Goal: Task Accomplishment & Management: Use online tool/utility

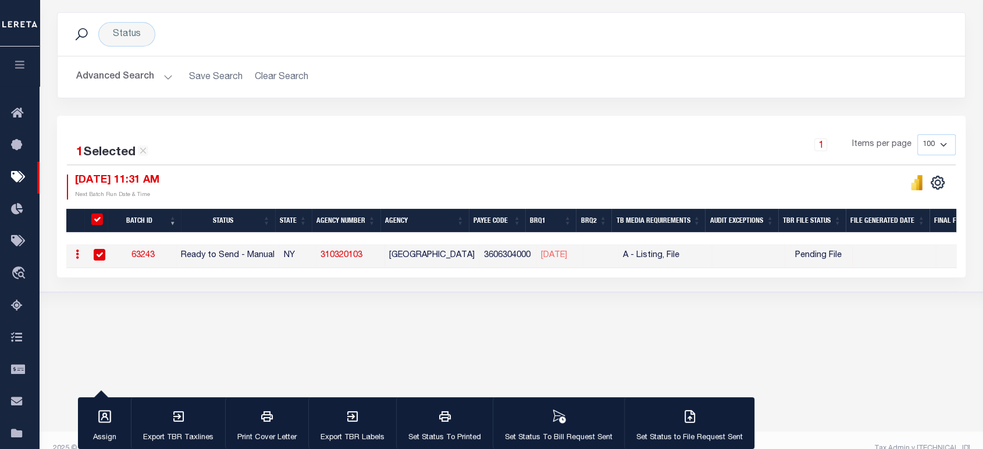
scroll to position [150, 0]
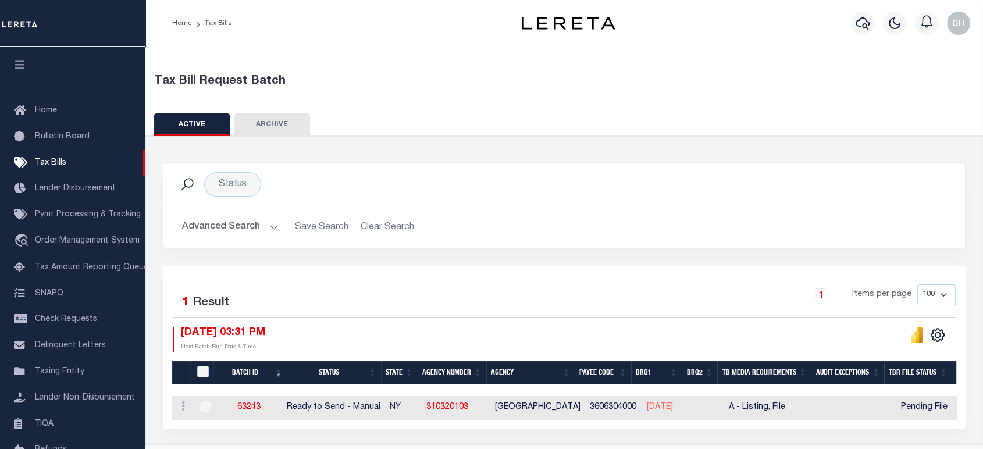
scroll to position [37, 0]
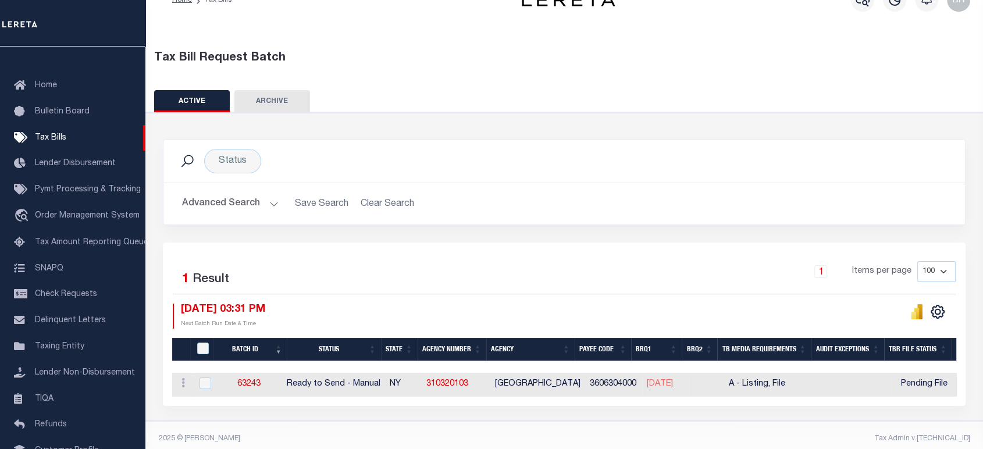
scroll to position [37, 0]
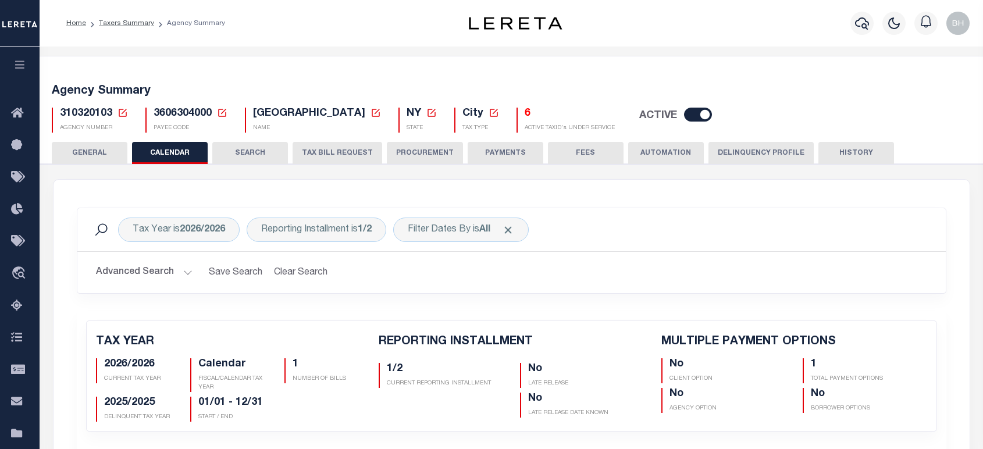
scroll to position [516, 0]
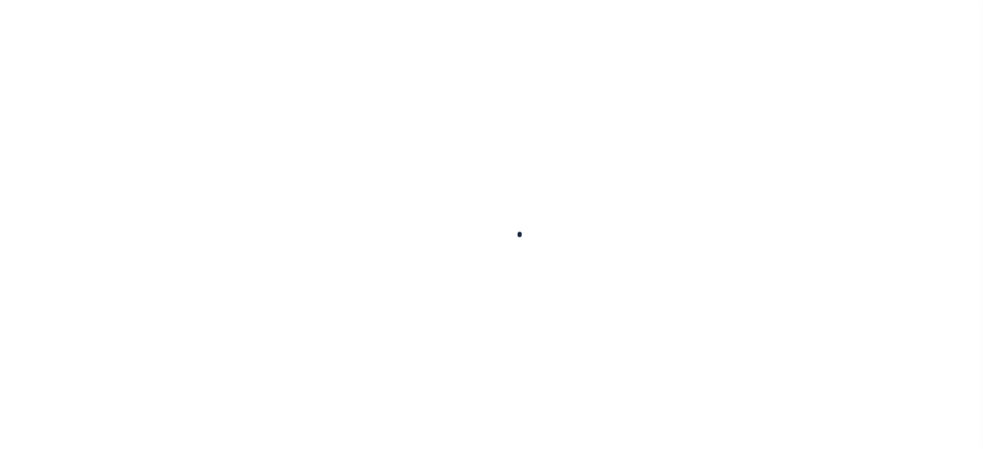
select select
checkbox input "false"
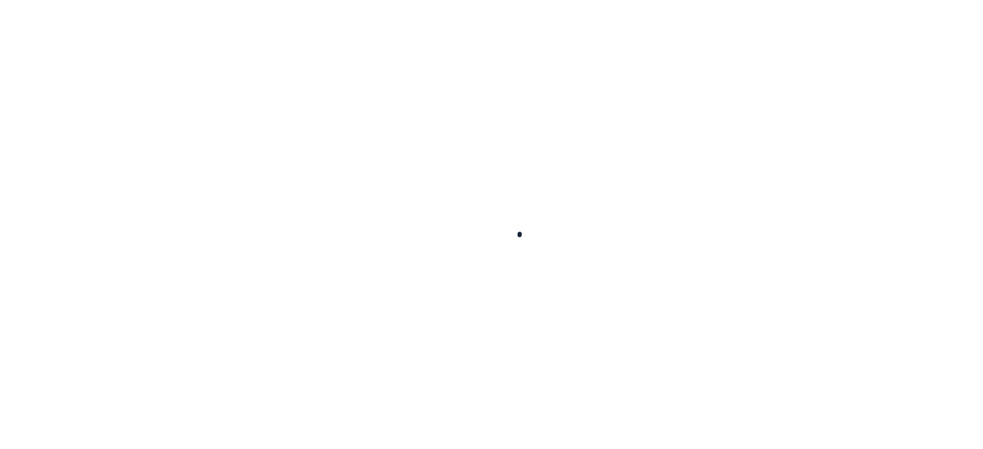
checkbox input "false"
type input "3606304000"
select select "RTS"
select select "27"
select select "16"
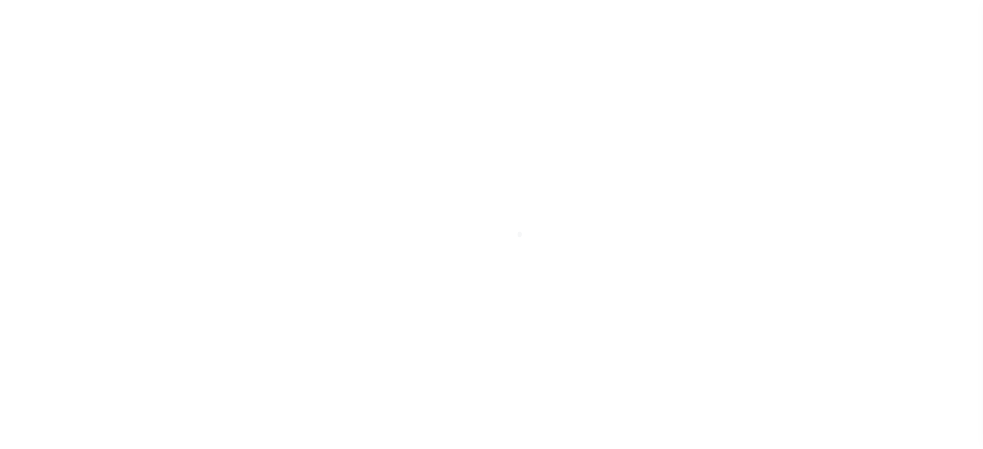
select select "1"
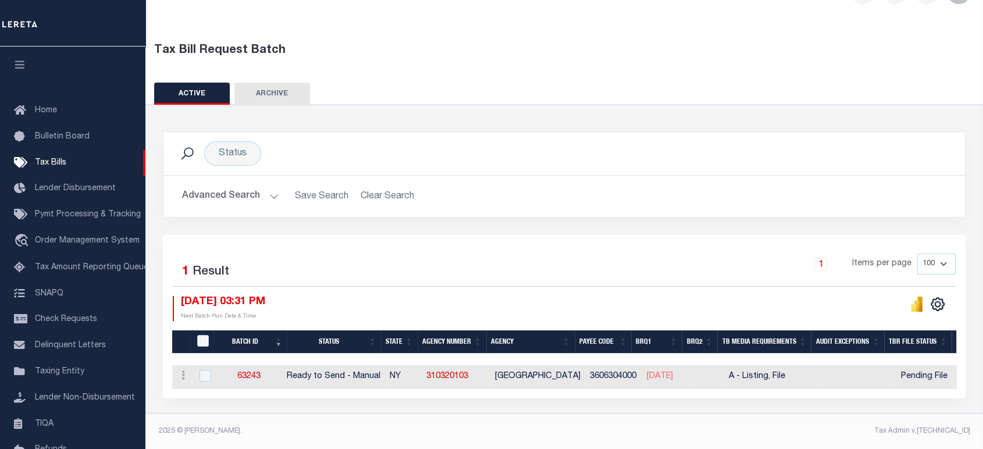
scroll to position [25, 0]
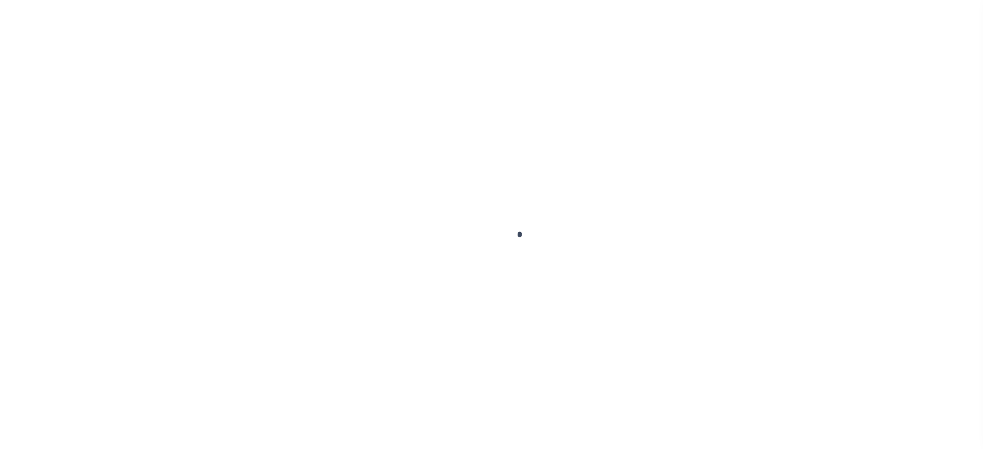
scroll to position [25, 0]
